Goal: Task Accomplishment & Management: Complete application form

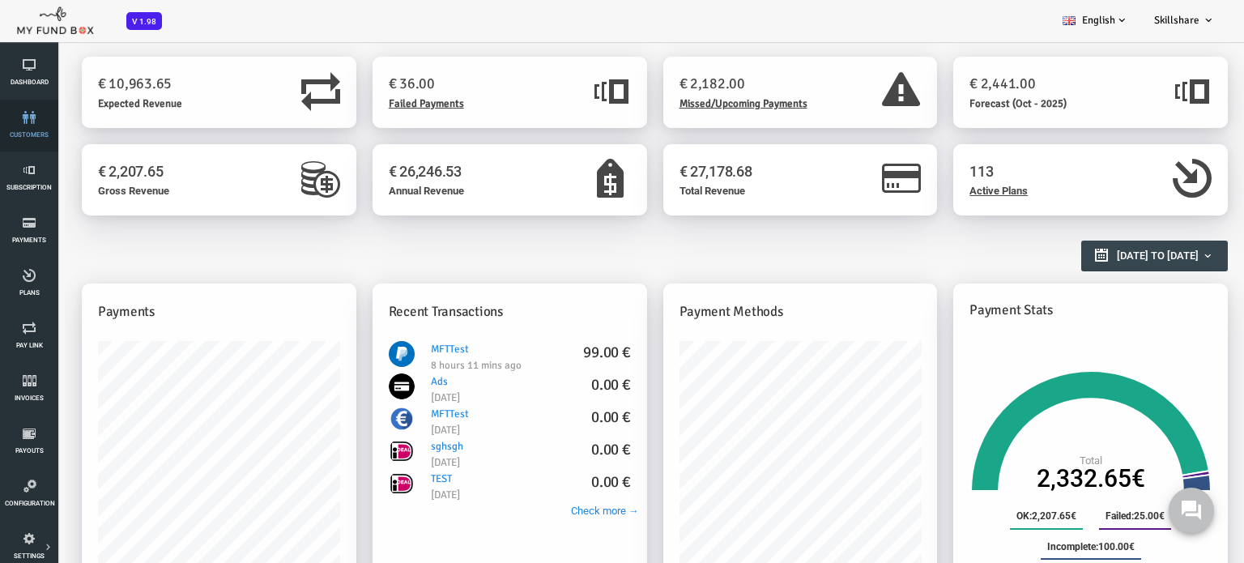
click at [28, 120] on icon at bounding box center [29, 117] width 49 height 13
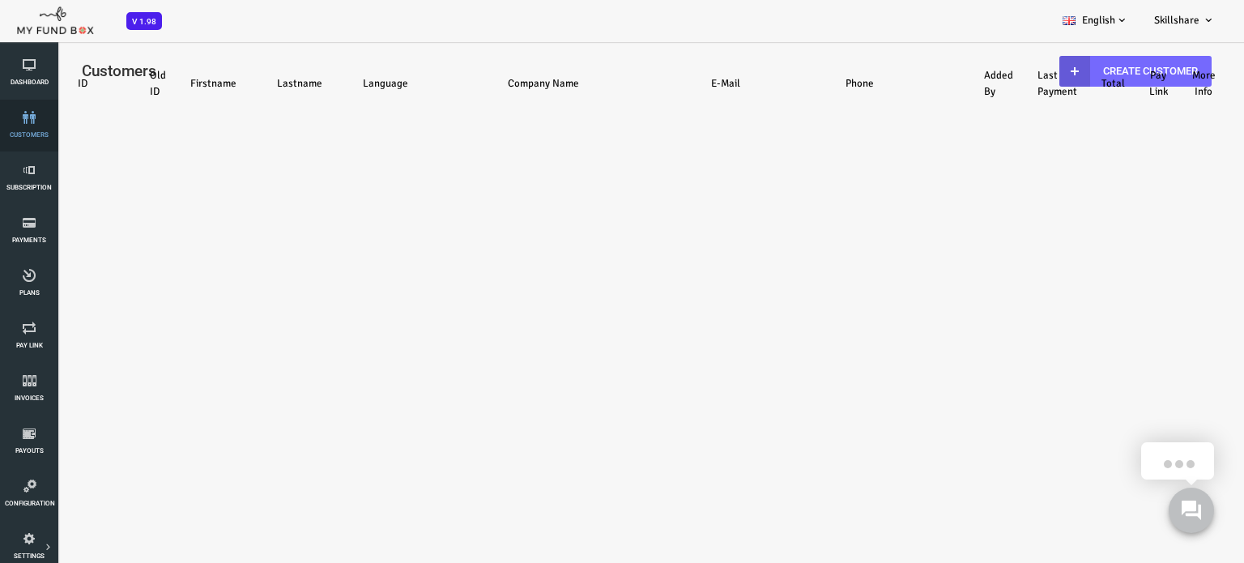
select select "100"
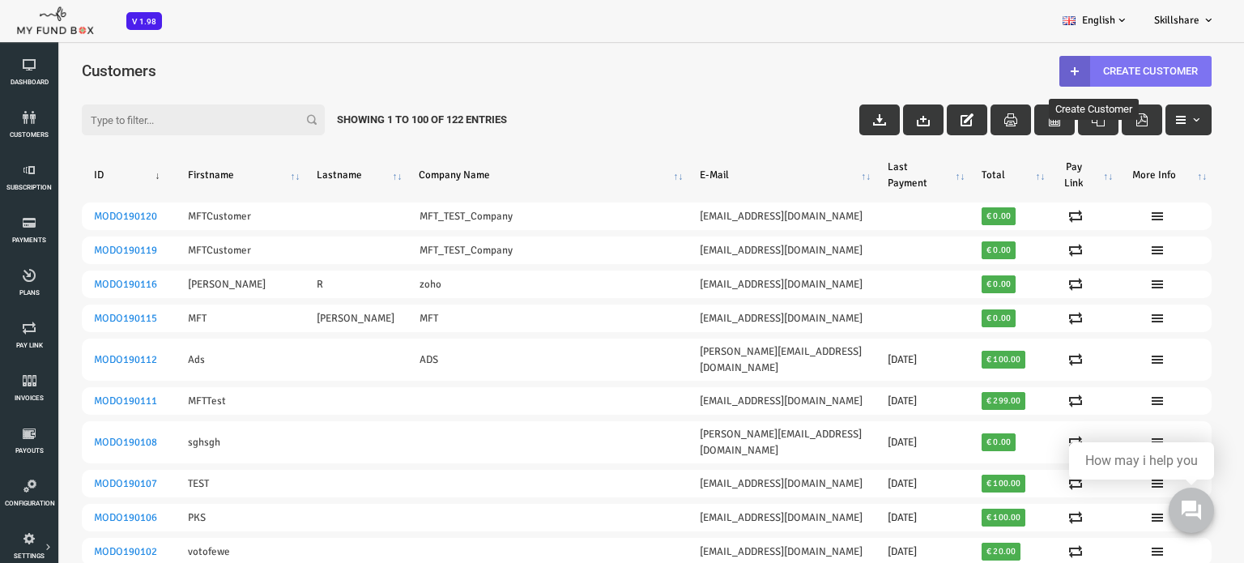
click at [1074, 68] on link "Create Customer" at bounding box center [1086, 71] width 152 height 31
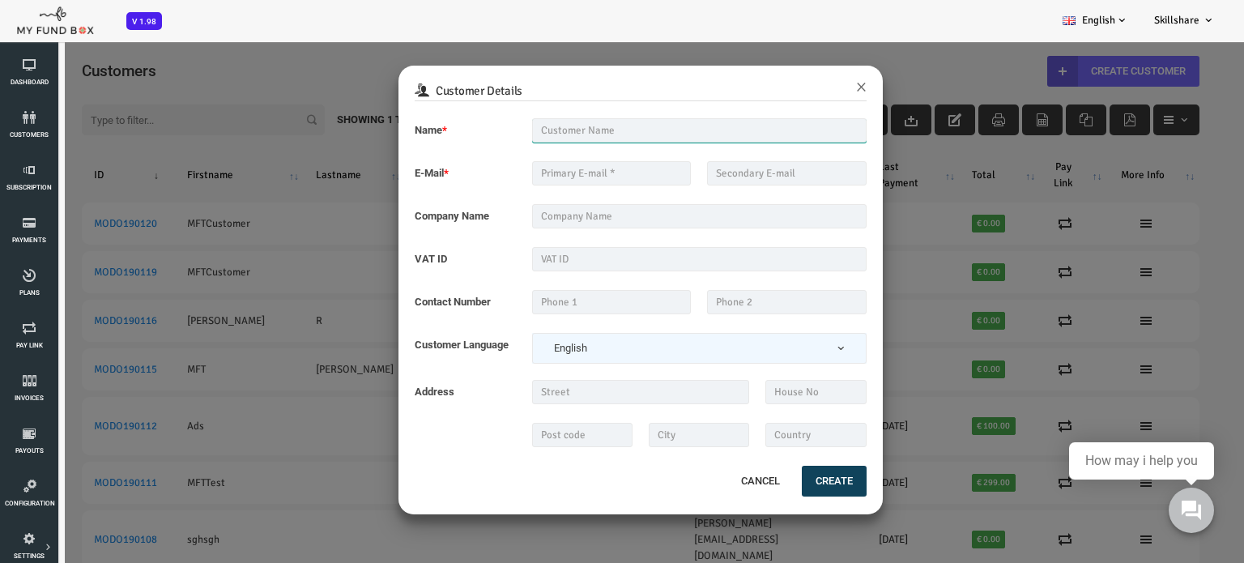
click at [554, 130] on input "text" at bounding box center [650, 130] width 335 height 24
click at [544, 262] on input "text" at bounding box center [650, 259] width 335 height 24
type input "s"
click at [557, 131] on input "text" at bounding box center [650, 130] width 335 height 24
click at [125, 119] on div "Customer Details × Name * Description allows upto maximum of 255 characters. Na…" at bounding box center [597, 321] width 1194 height 563
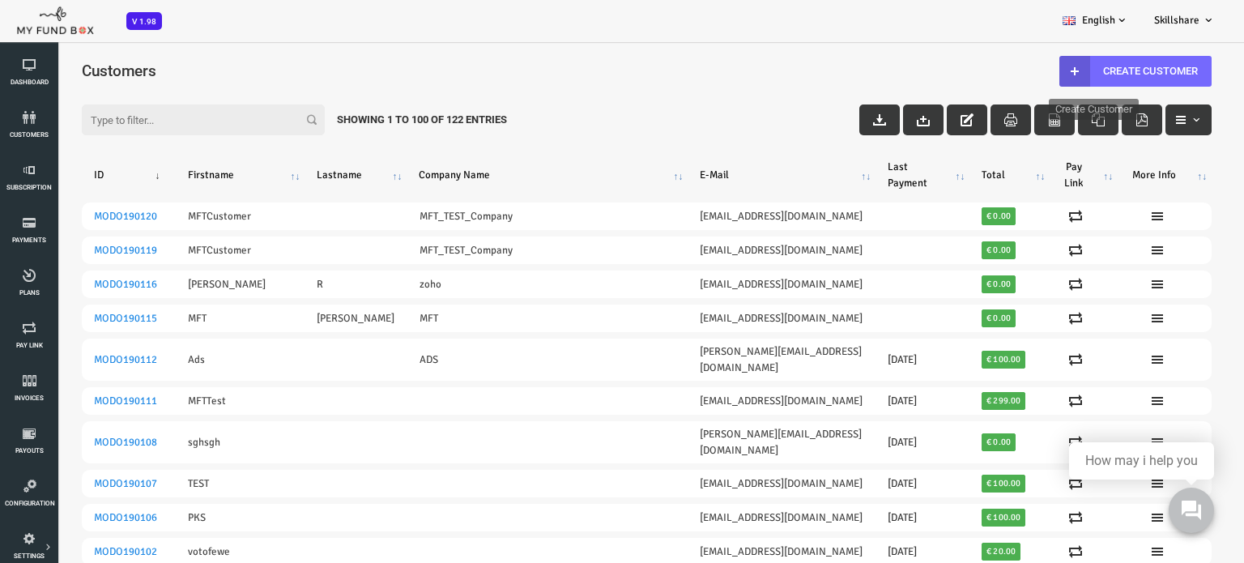
click at [138, 122] on input "Filter:" at bounding box center [153, 119] width 243 height 31
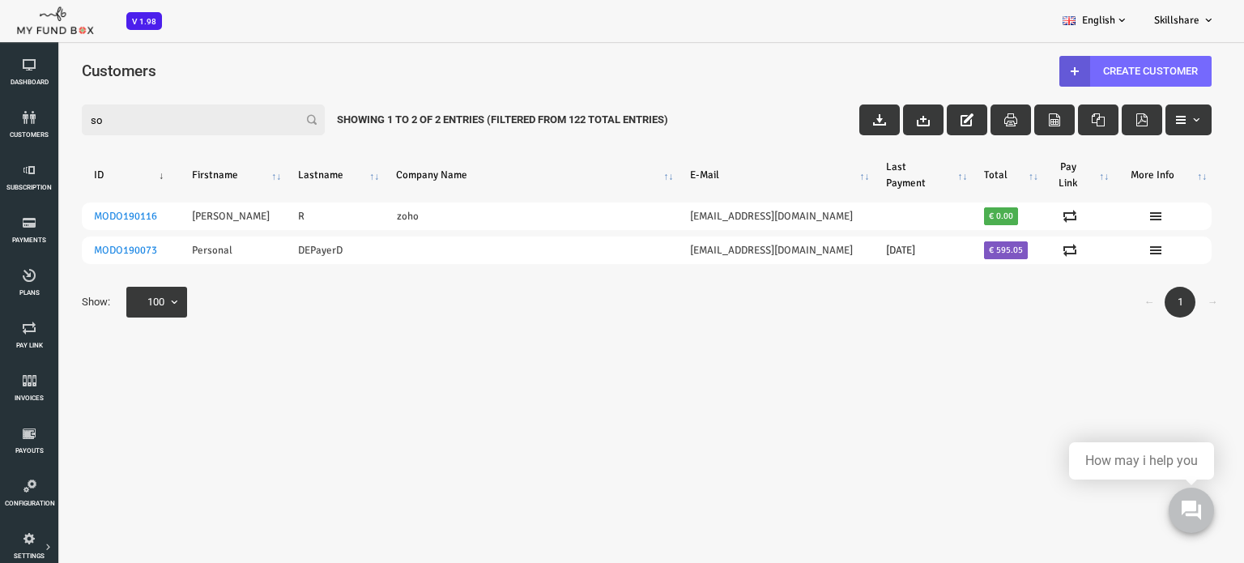
type input "s"
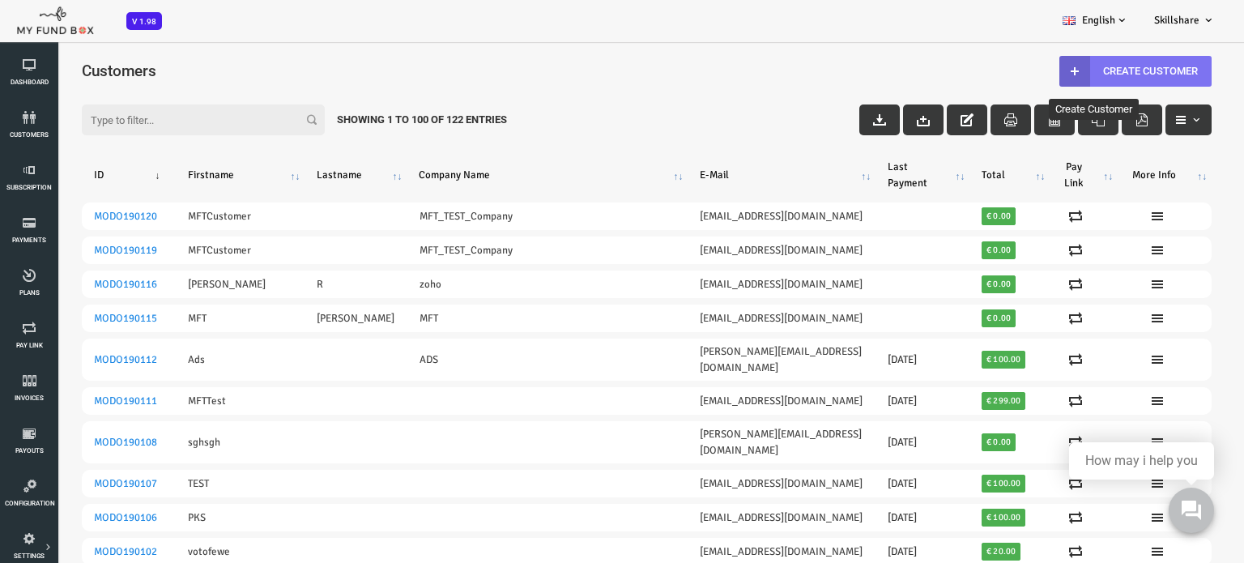
click at [1127, 67] on link "Create Customer" at bounding box center [1086, 71] width 152 height 31
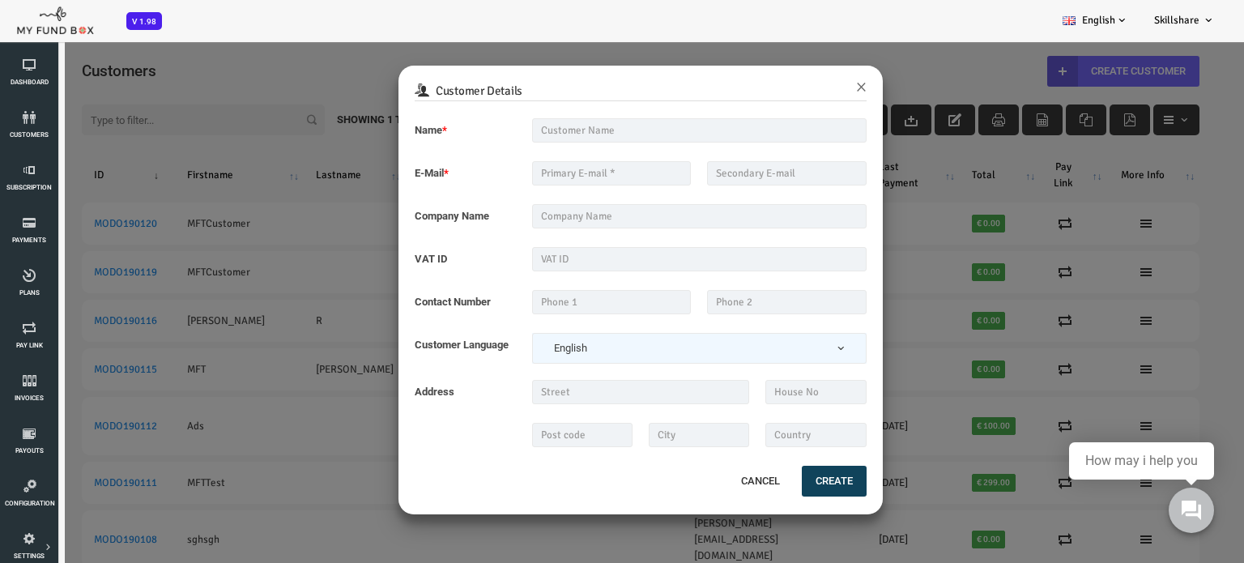
click at [329, 208] on div "Customer Details × Name * Description allows upto maximum of 255 characters. Na…" at bounding box center [597, 321] width 1194 height 563
